Goal: Task Accomplishment & Management: Use online tool/utility

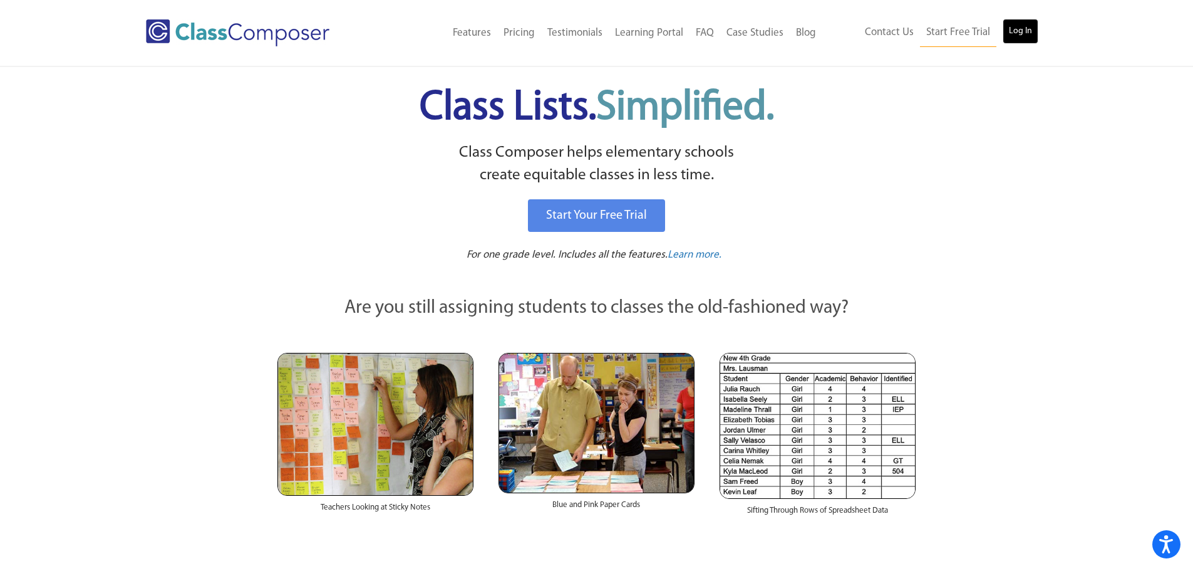
click at [1027, 29] on link "Log In" at bounding box center [1021, 31] width 36 height 25
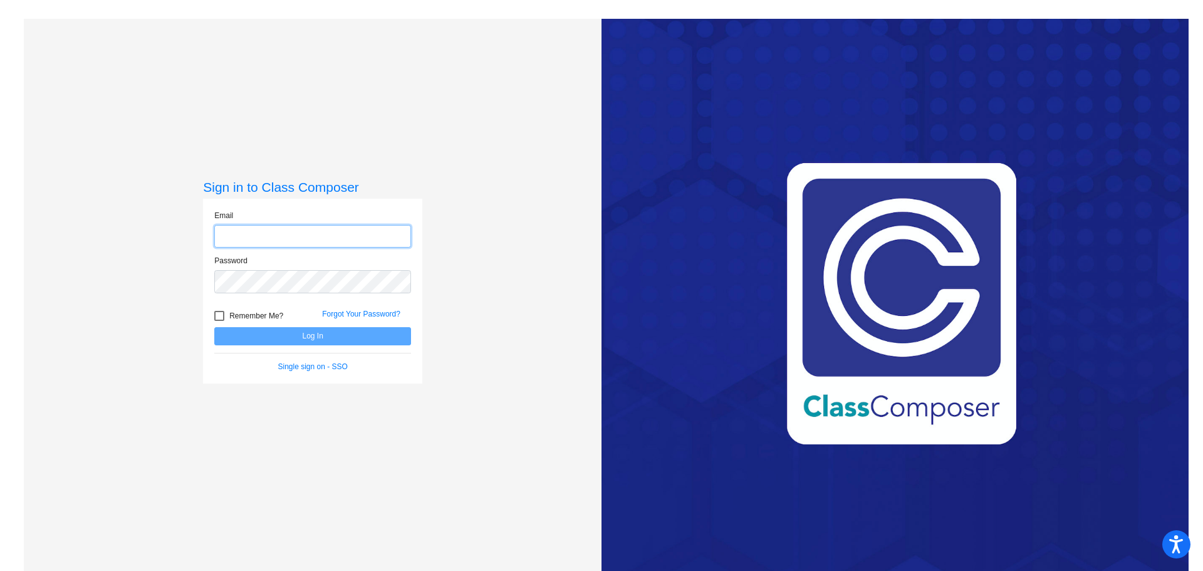
type input "kelli.wellman@weldre4.org"
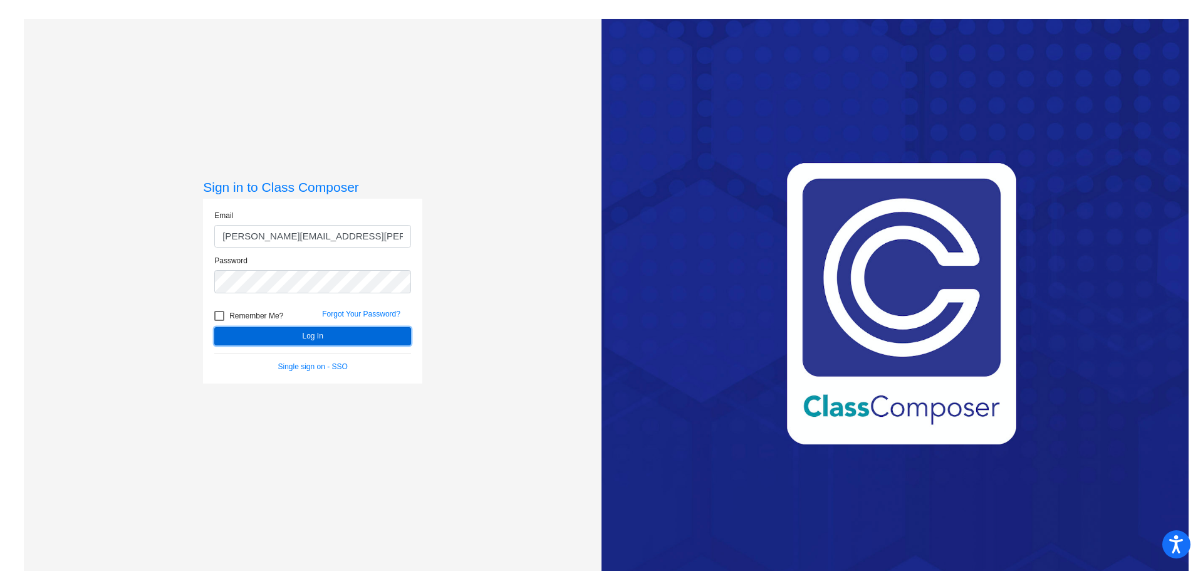
click at [321, 342] on button "Log In" at bounding box center [312, 336] width 197 height 18
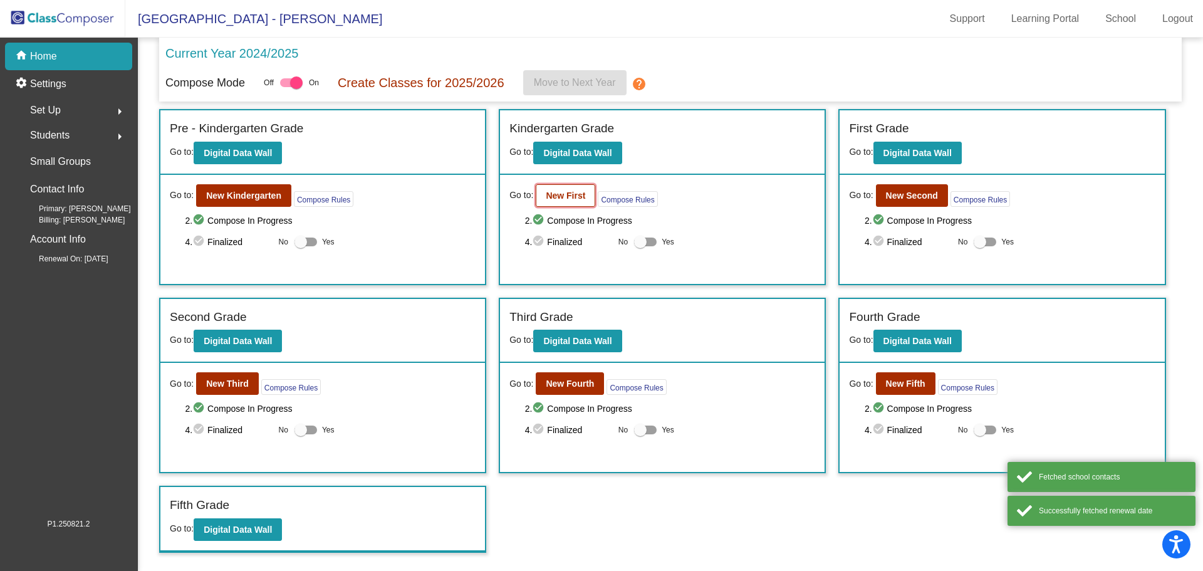
click at [553, 196] on b "New First" at bounding box center [565, 195] width 39 height 10
